Goal: Check status: Check status

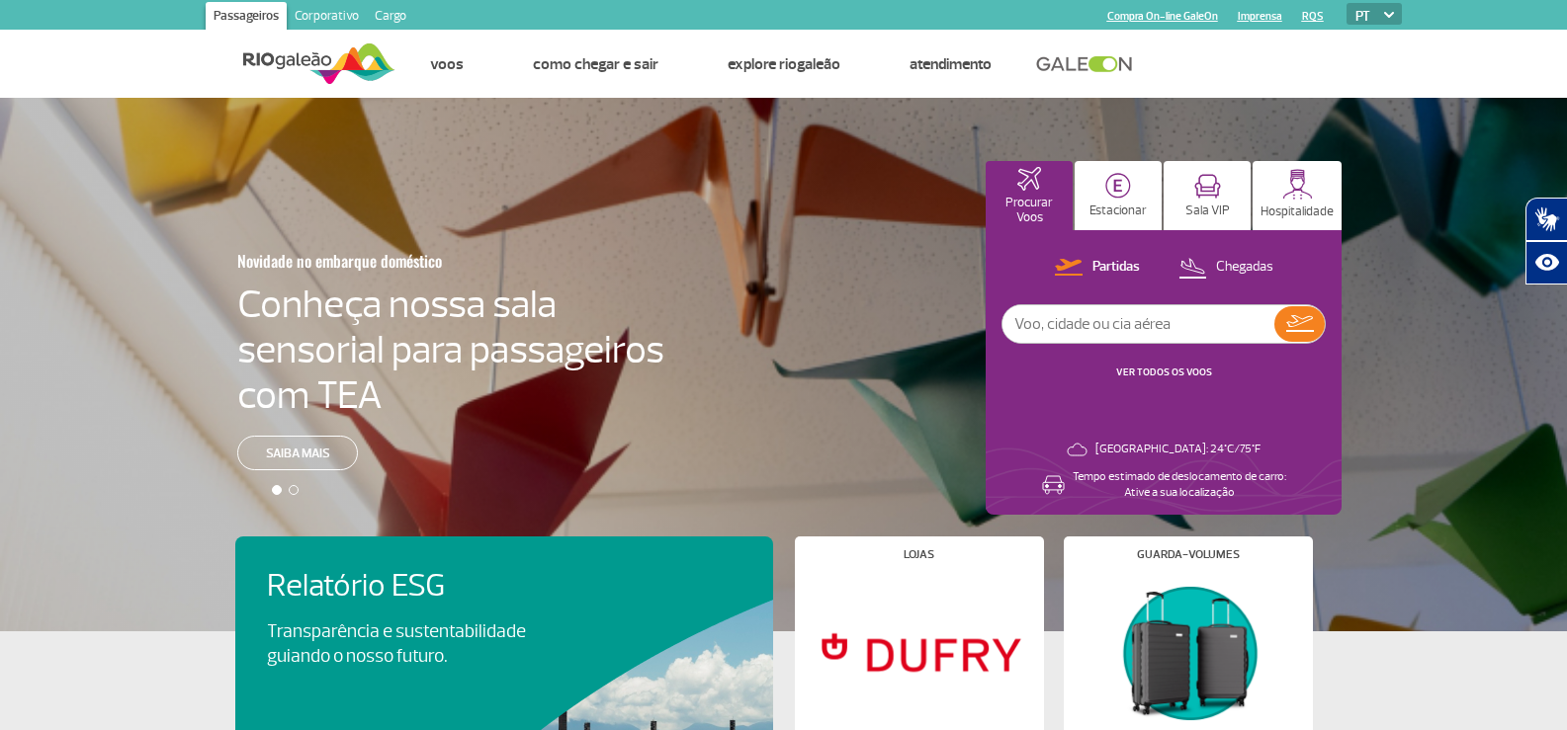
click at [1098, 323] on input "text" at bounding box center [1138, 324] width 272 height 38
type input "china"
click at [1303, 332] on img at bounding box center [1300, 323] width 28 height 17
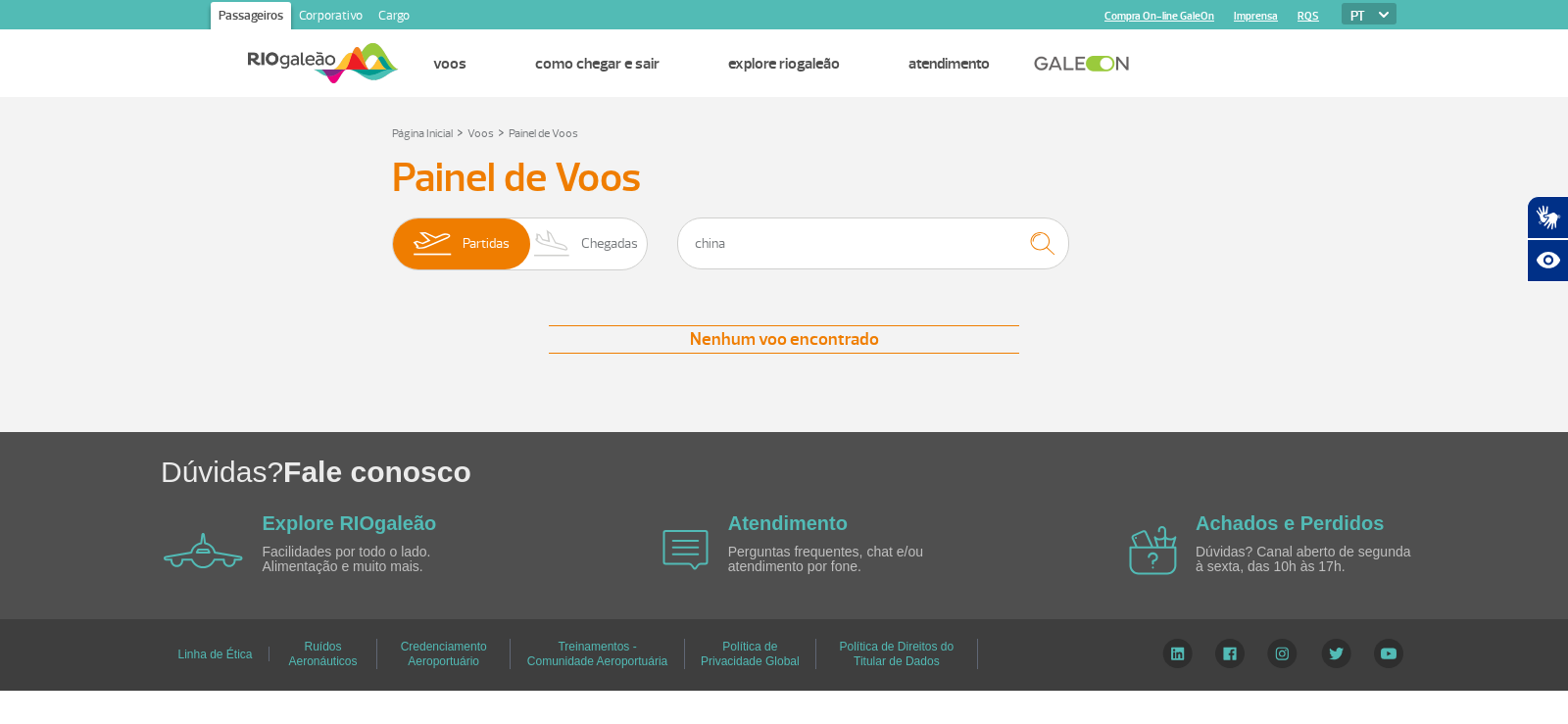
click at [643, 249] on span "Partidas Chegadas" at bounding box center [520, 243] width 256 height 53
click at [392, 234] on input "Partidas Chegadas" at bounding box center [392, 234] width 0 height 0
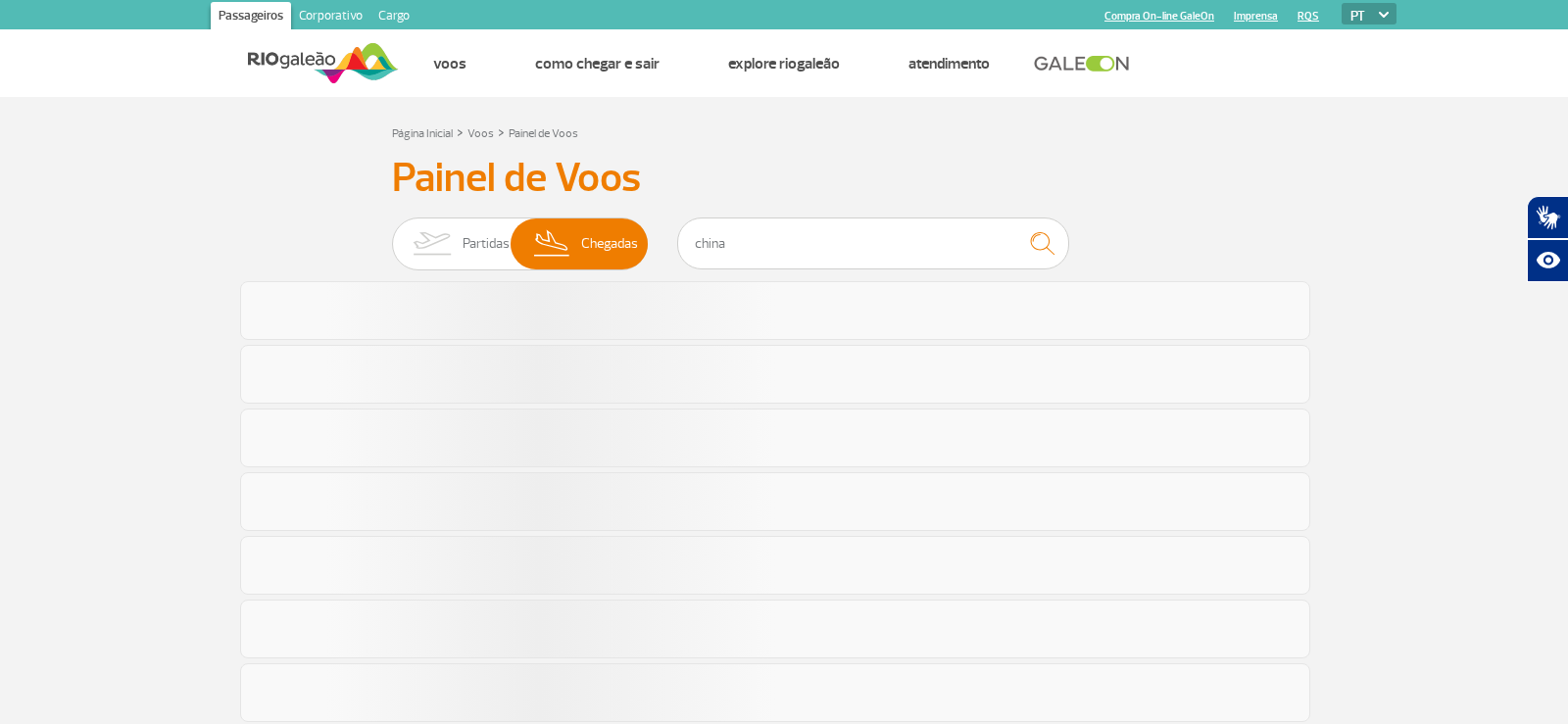
click at [643, 249] on div "Partidas Chegadas china" at bounding box center [784, 246] width 784 height 59
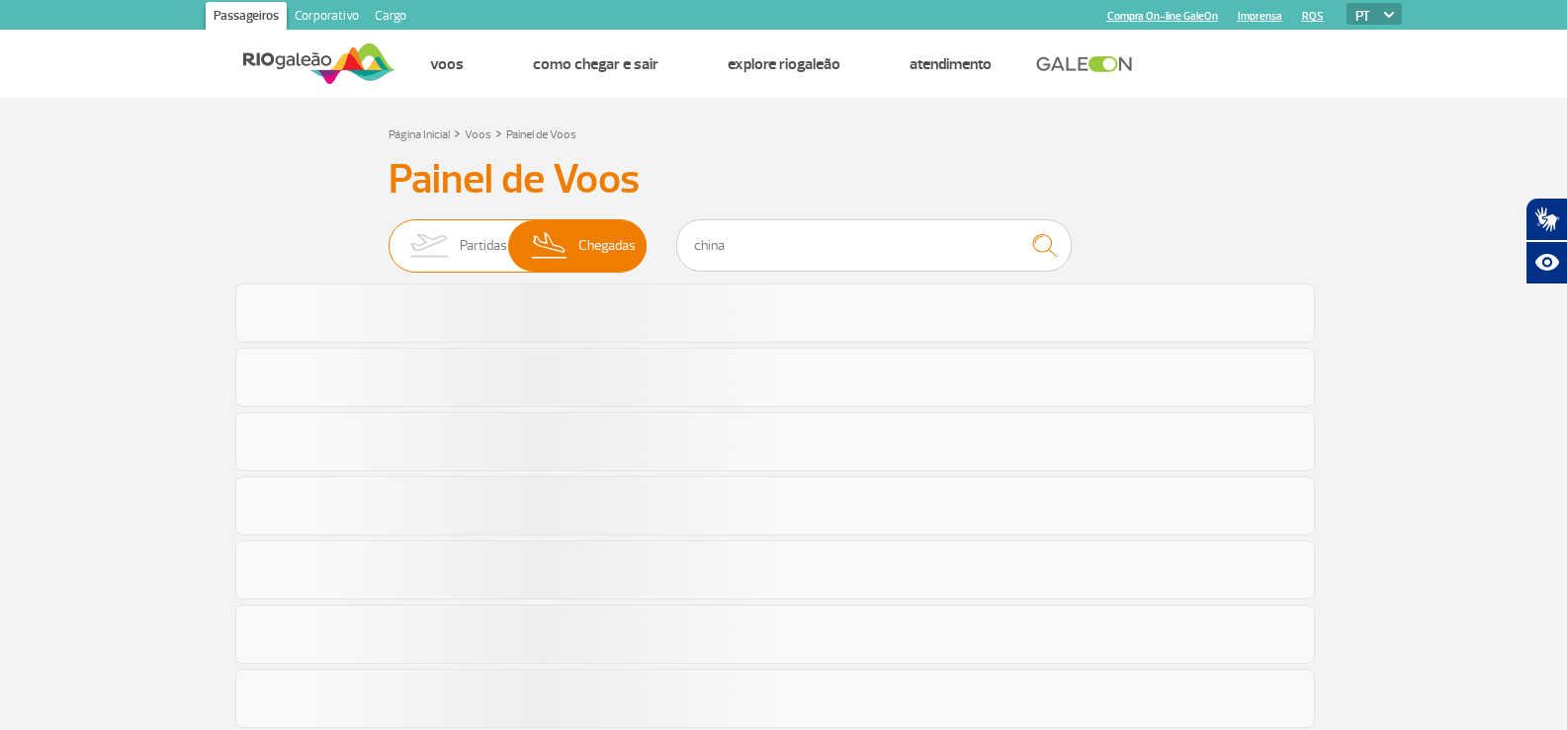
click at [465, 240] on span "Partidas" at bounding box center [483, 245] width 47 height 51
click at [388, 236] on input "Partidas Chegadas" at bounding box center [388, 236] width 0 height 0
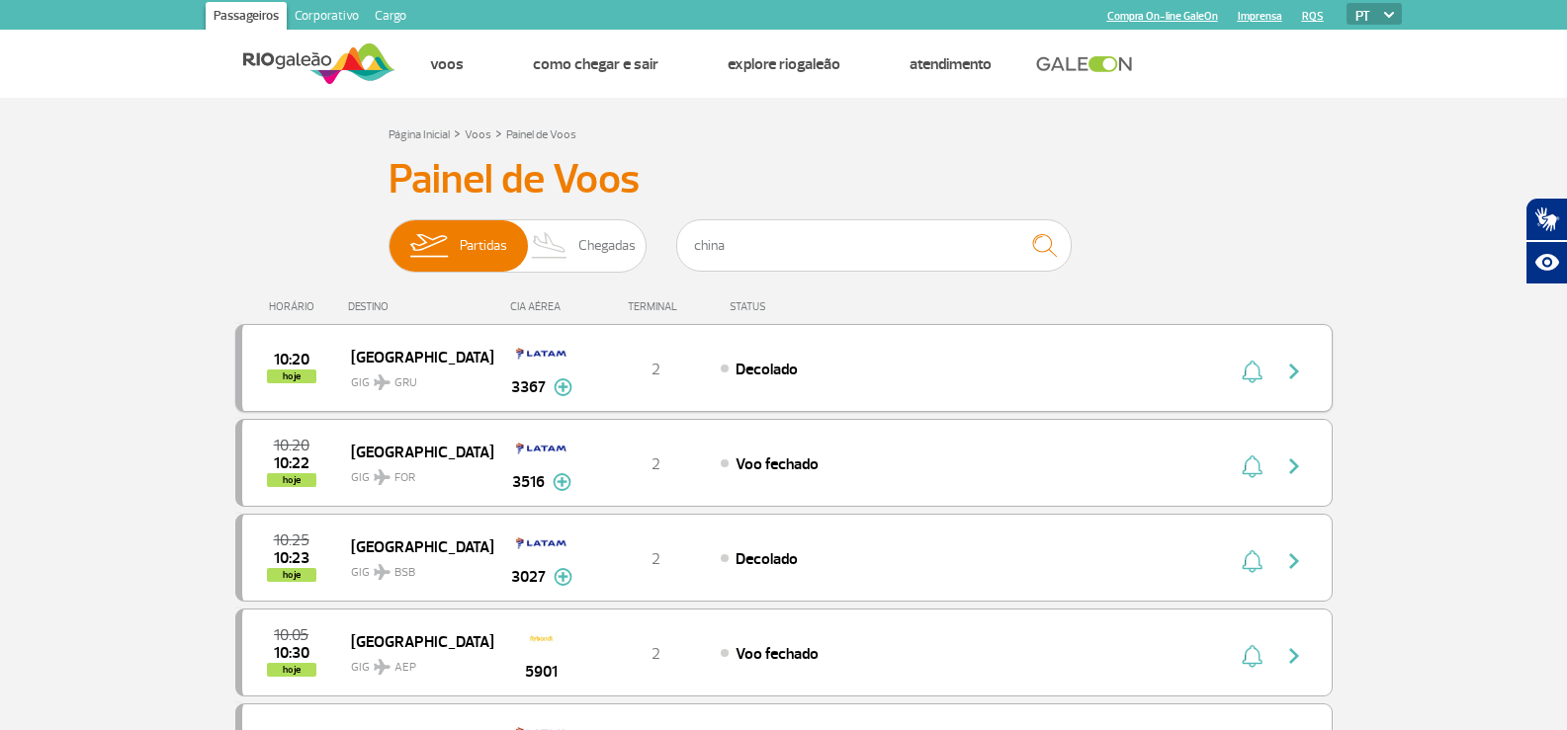
click at [367, 381] on span "GIG GRU" at bounding box center [414, 378] width 127 height 29
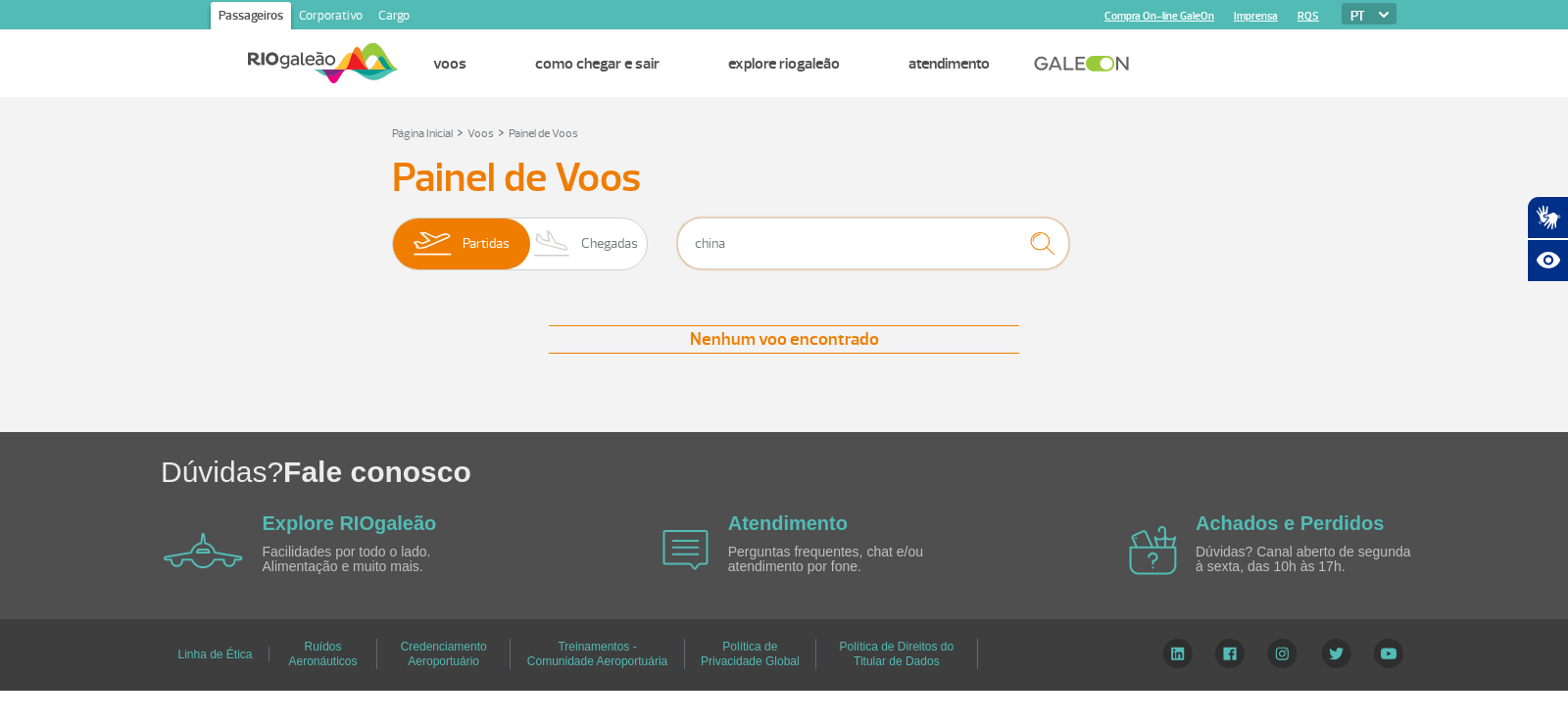
drag, startPoint x: 718, startPoint y: 236, endPoint x: 548, endPoint y: 236, distance: 170.0
click at [691, 236] on input "china" at bounding box center [873, 243] width 392 height 52
click at [497, 239] on span "Partidas" at bounding box center [486, 243] width 47 height 51
click at [392, 234] on input "Partidas Chegadas" at bounding box center [392, 234] width 0 height 0
